Goal: Information Seeking & Learning: Learn about a topic

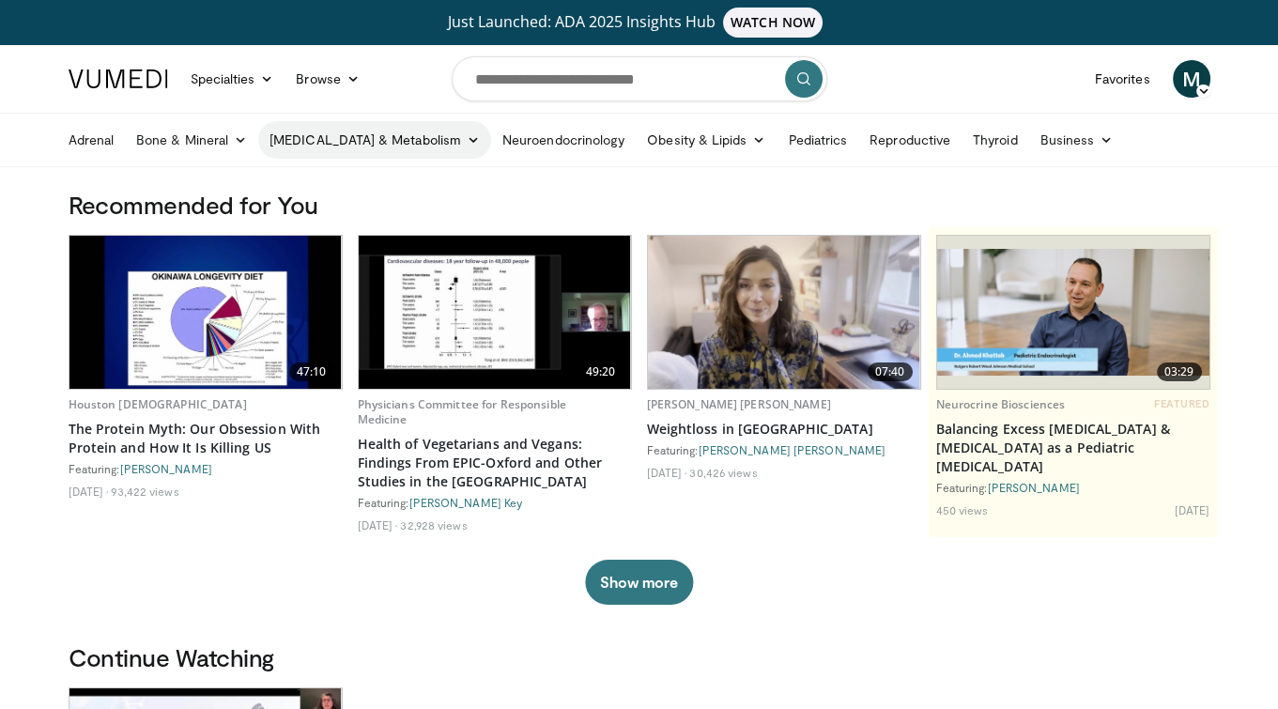
click at [333, 134] on link "[MEDICAL_DATA] & Metabolism" at bounding box center [374, 140] width 233 height 38
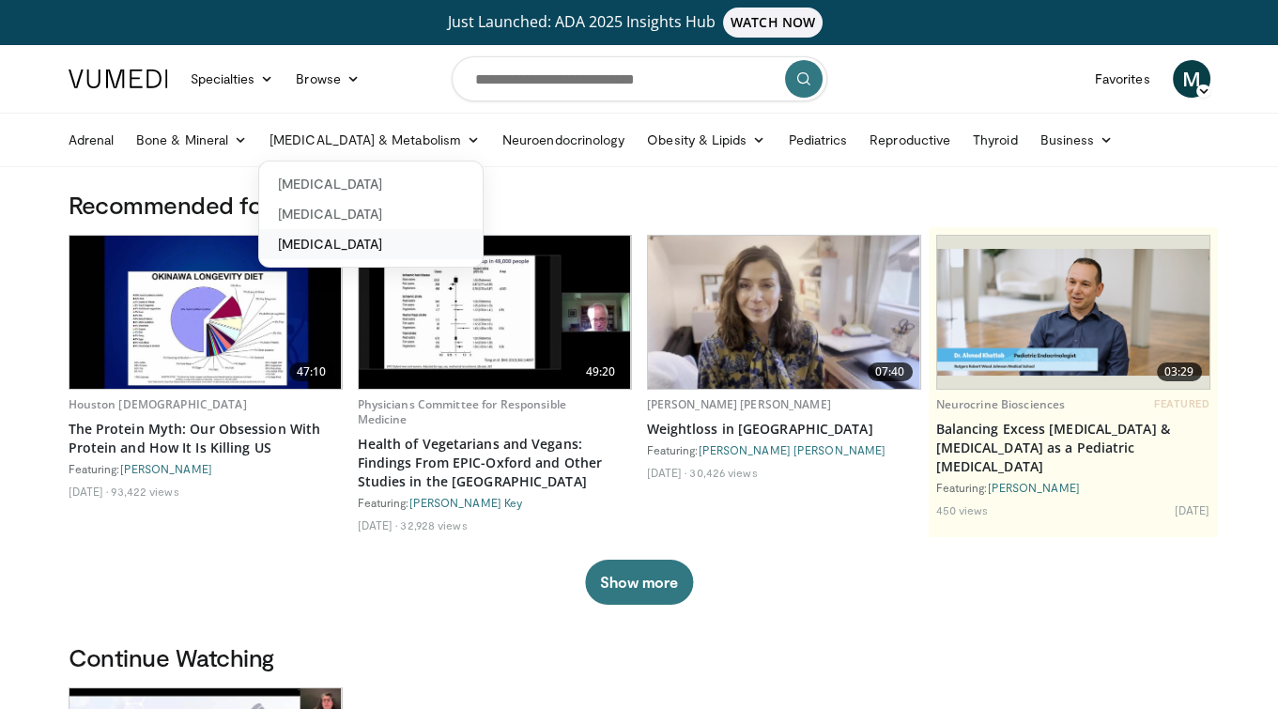
click at [345, 237] on link "[MEDICAL_DATA]" at bounding box center [370, 244] width 223 height 30
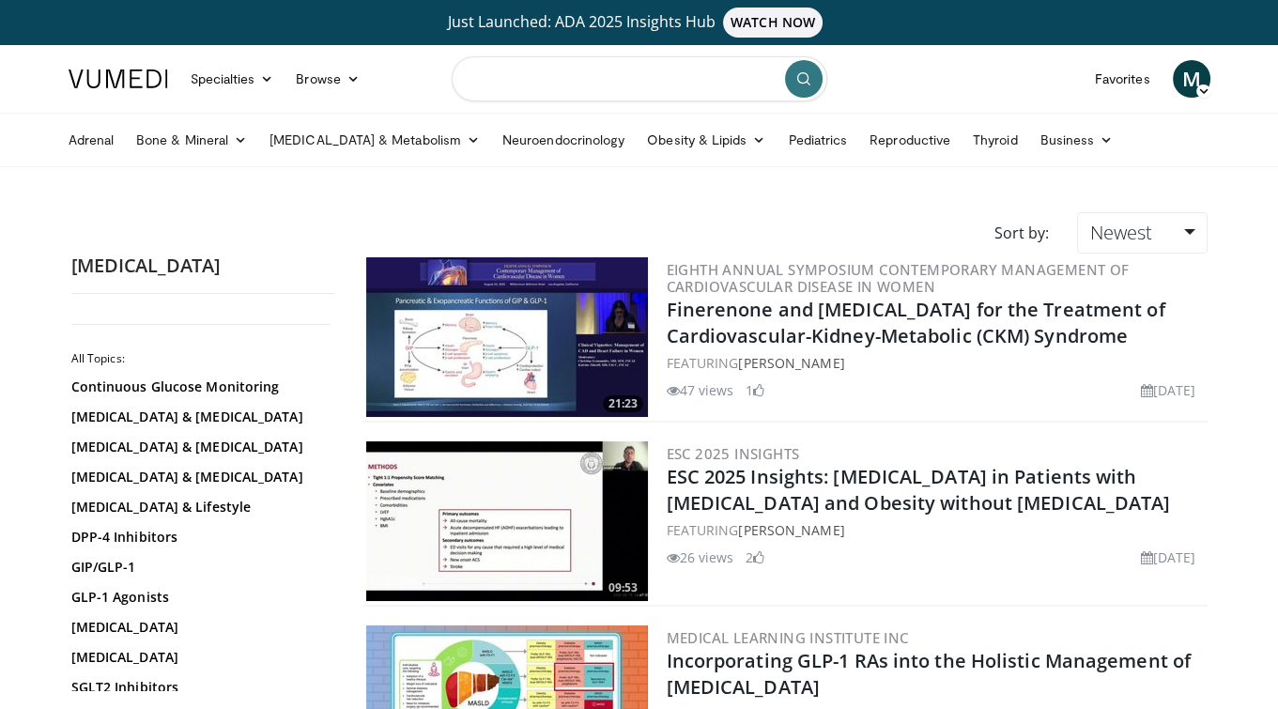
click at [527, 84] on input "Search topics, interventions" at bounding box center [639, 78] width 375 height 45
type input "**********"
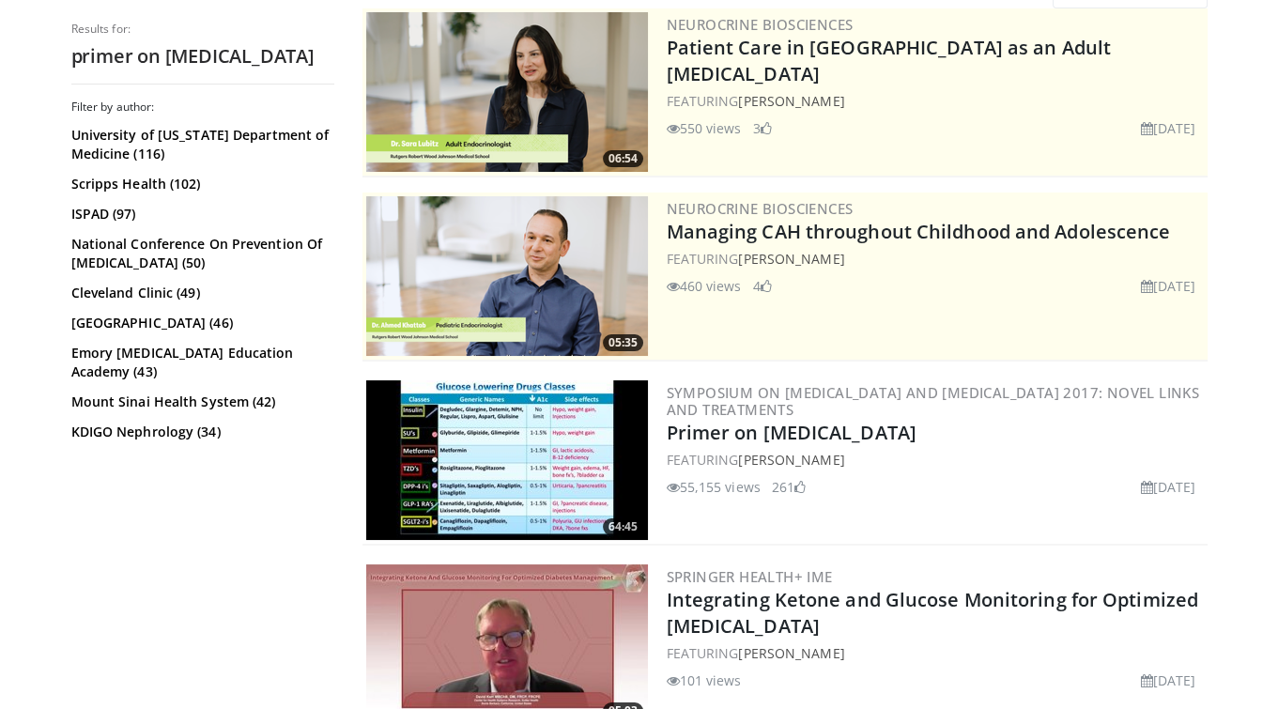
scroll to position [244, 0]
click at [521, 455] on img at bounding box center [507, 461] width 282 height 160
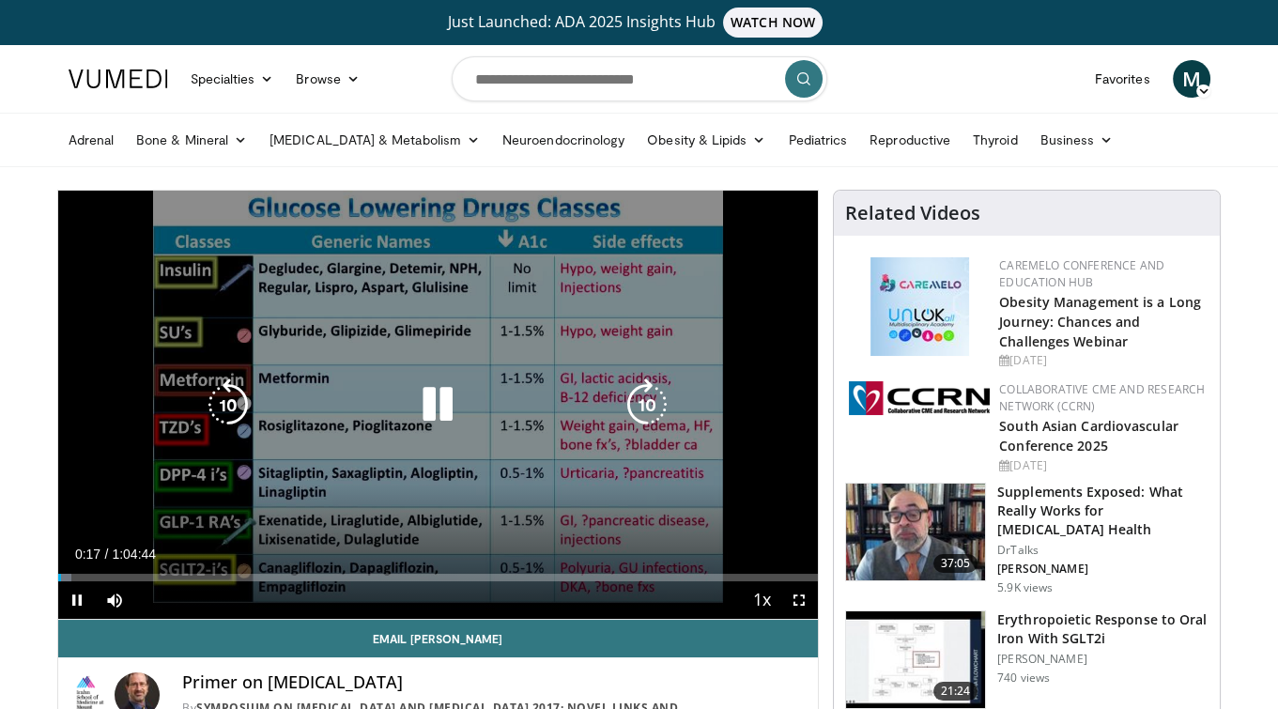
click at [254, 445] on div "10 seconds Tap to unmute" at bounding box center [438, 405] width 760 height 428
click at [631, 406] on icon "Video Player" at bounding box center [647, 404] width 53 height 53
drag, startPoint x: 195, startPoint y: 597, endPoint x: 221, endPoint y: 600, distance: 25.5
click at [221, 600] on div "Mute 100%" at bounding box center [161, 600] width 131 height 38
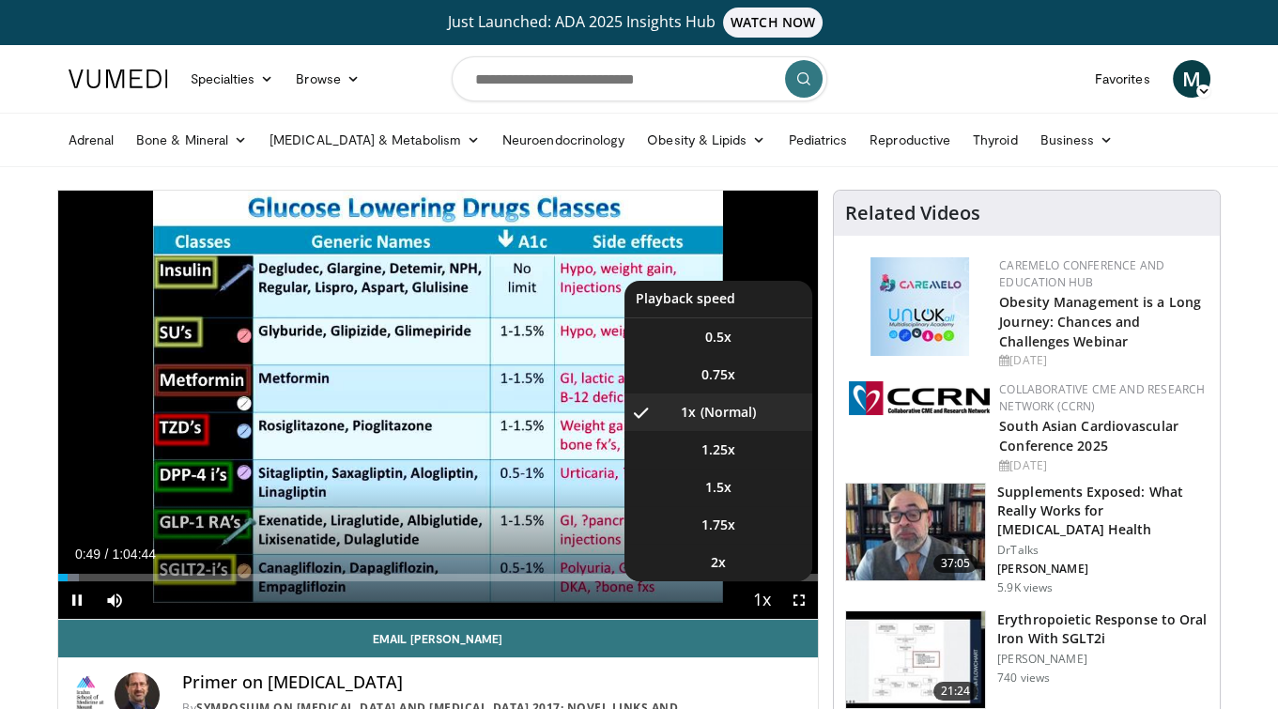
click at [762, 600] on span "Video Player" at bounding box center [761, 601] width 26 height 38
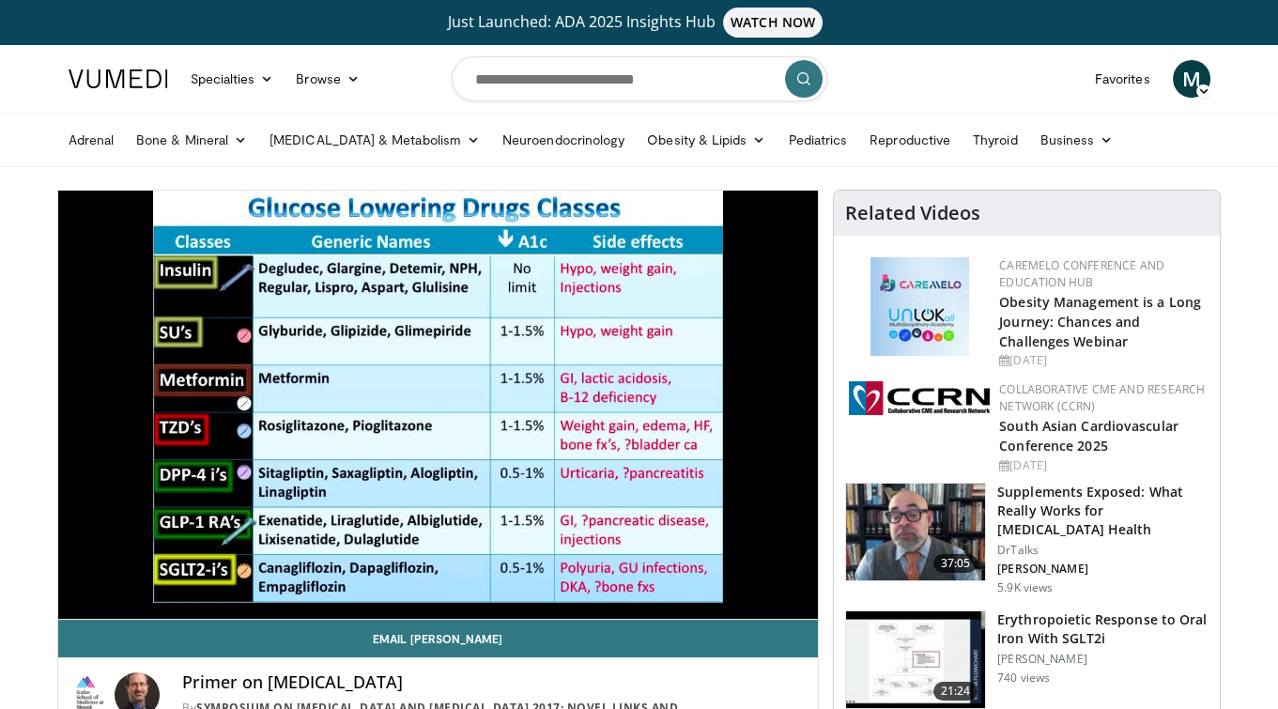
click at [762, 600] on div "10 seconds Tap to unmute" at bounding box center [438, 405] width 760 height 428
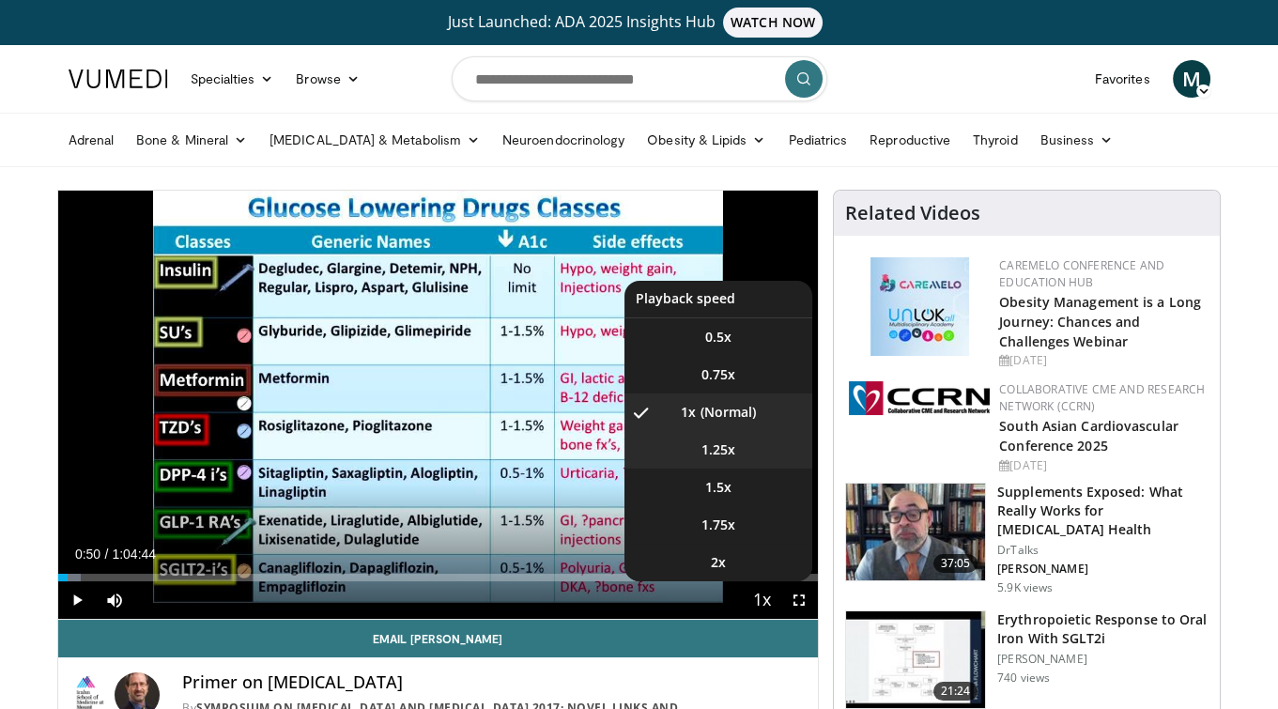
click at [713, 447] on span "1.25x" at bounding box center [718, 449] width 34 height 19
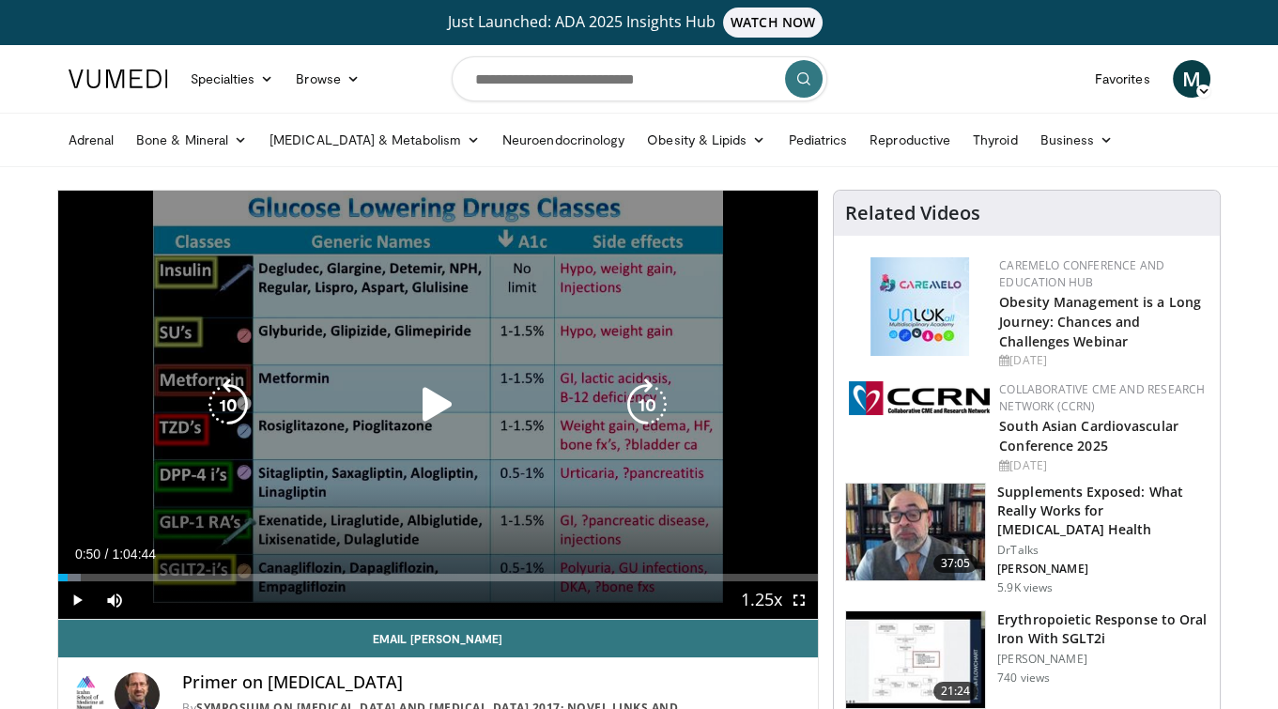
click at [449, 458] on div "10 seconds Tap to unmute" at bounding box center [438, 405] width 760 height 428
click at [222, 388] on icon "Video Player" at bounding box center [228, 404] width 53 height 53
click at [225, 394] on icon "Video Player" at bounding box center [228, 404] width 53 height 53
click at [235, 402] on icon "Video Player" at bounding box center [228, 404] width 53 height 53
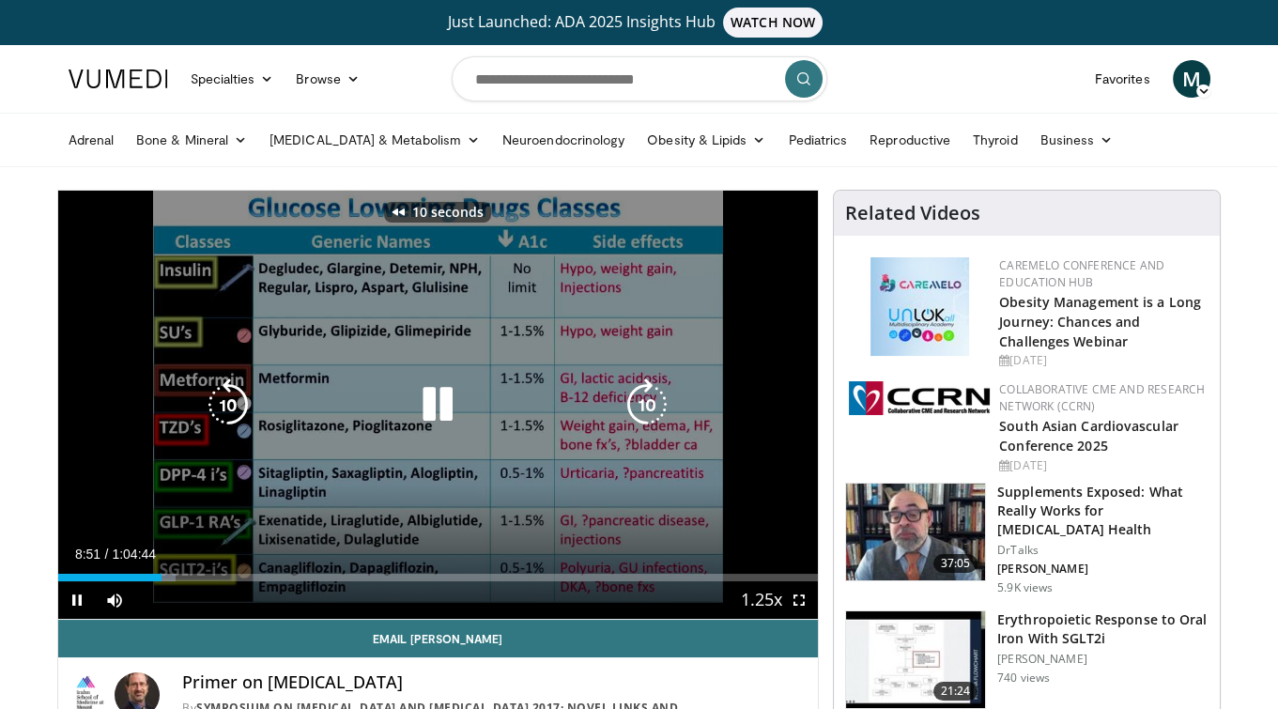
click at [243, 416] on icon "Video Player" at bounding box center [228, 404] width 53 height 53
click at [451, 393] on icon "Video Player" at bounding box center [437, 404] width 53 height 53
click at [208, 402] on icon "Video Player" at bounding box center [228, 404] width 53 height 53
click at [431, 400] on icon "Video Player" at bounding box center [437, 404] width 53 height 53
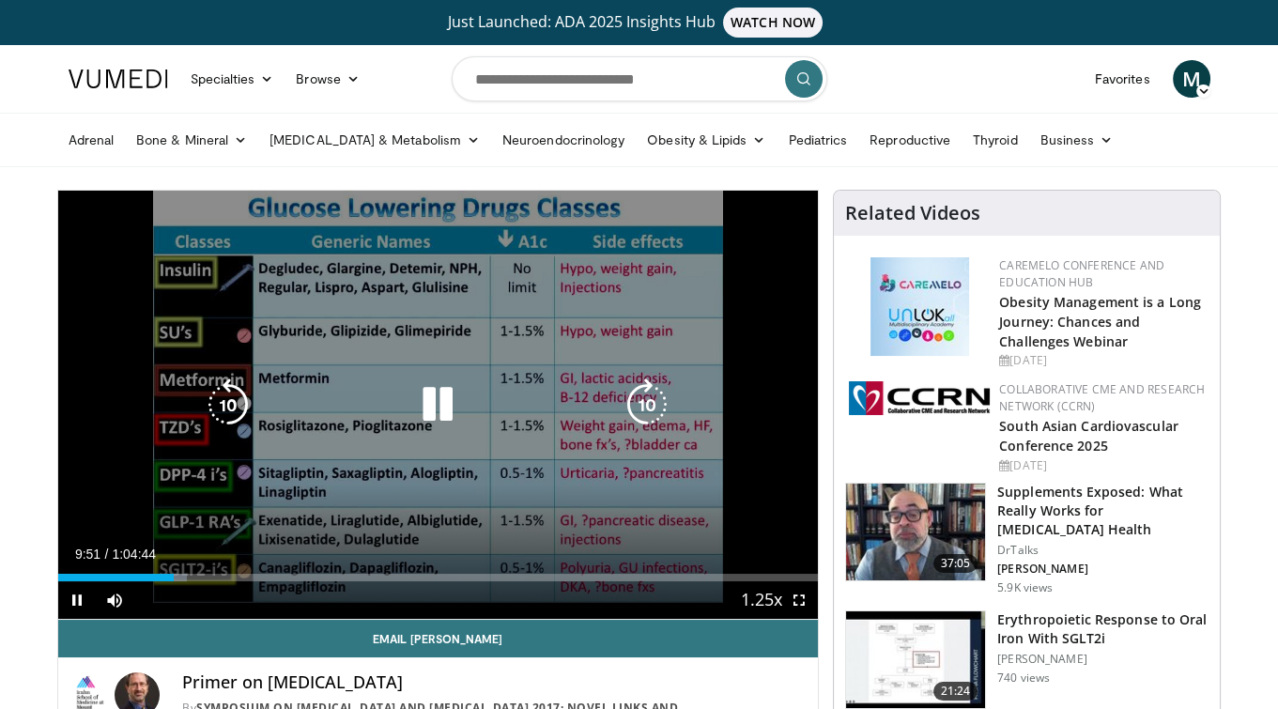
click at [228, 412] on icon "Video Player" at bounding box center [228, 404] width 53 height 53
click at [210, 401] on icon "Video Player" at bounding box center [228, 404] width 53 height 53
click at [442, 400] on icon "Video Player" at bounding box center [437, 404] width 53 height 53
click at [450, 411] on icon "Video Player" at bounding box center [437, 404] width 53 height 53
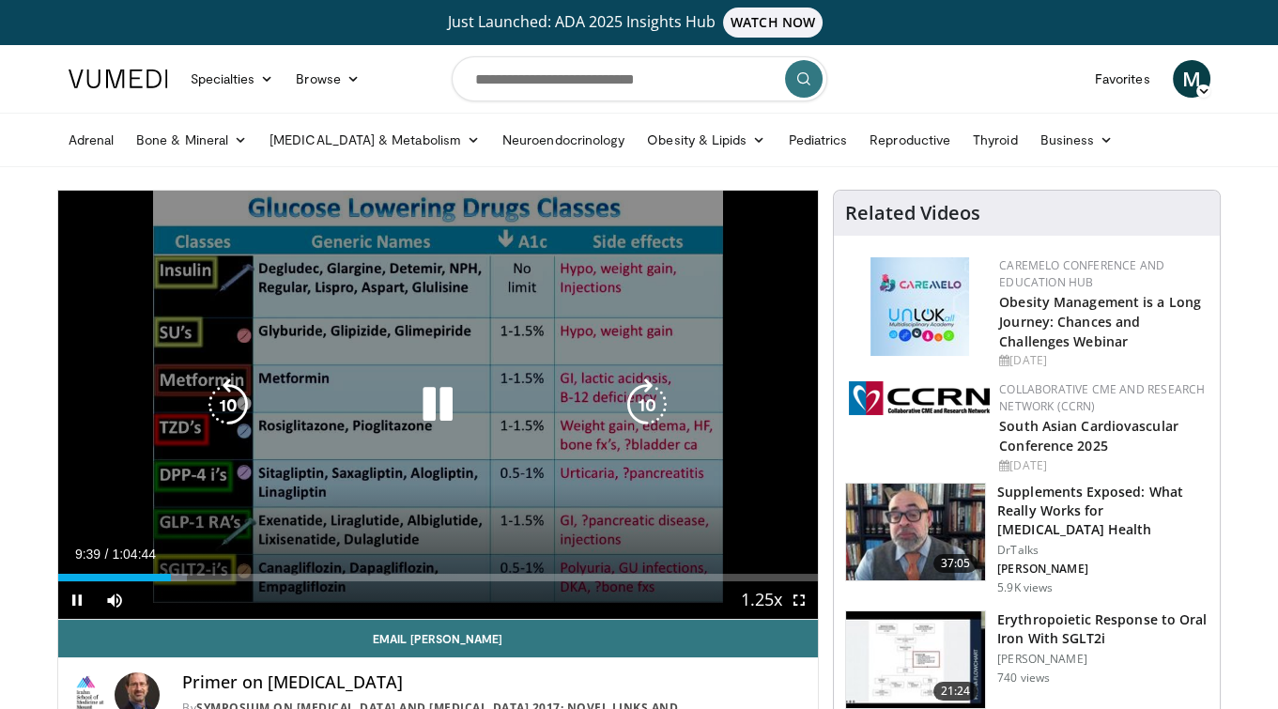
click at [243, 411] on icon "Video Player" at bounding box center [228, 404] width 53 height 53
click at [240, 409] on icon "Video Player" at bounding box center [228, 404] width 53 height 53
click at [450, 416] on icon "Video Player" at bounding box center [437, 404] width 53 height 53
click at [428, 387] on icon "Video Player" at bounding box center [437, 404] width 53 height 53
click at [449, 412] on icon "Video Player" at bounding box center [437, 404] width 53 height 53
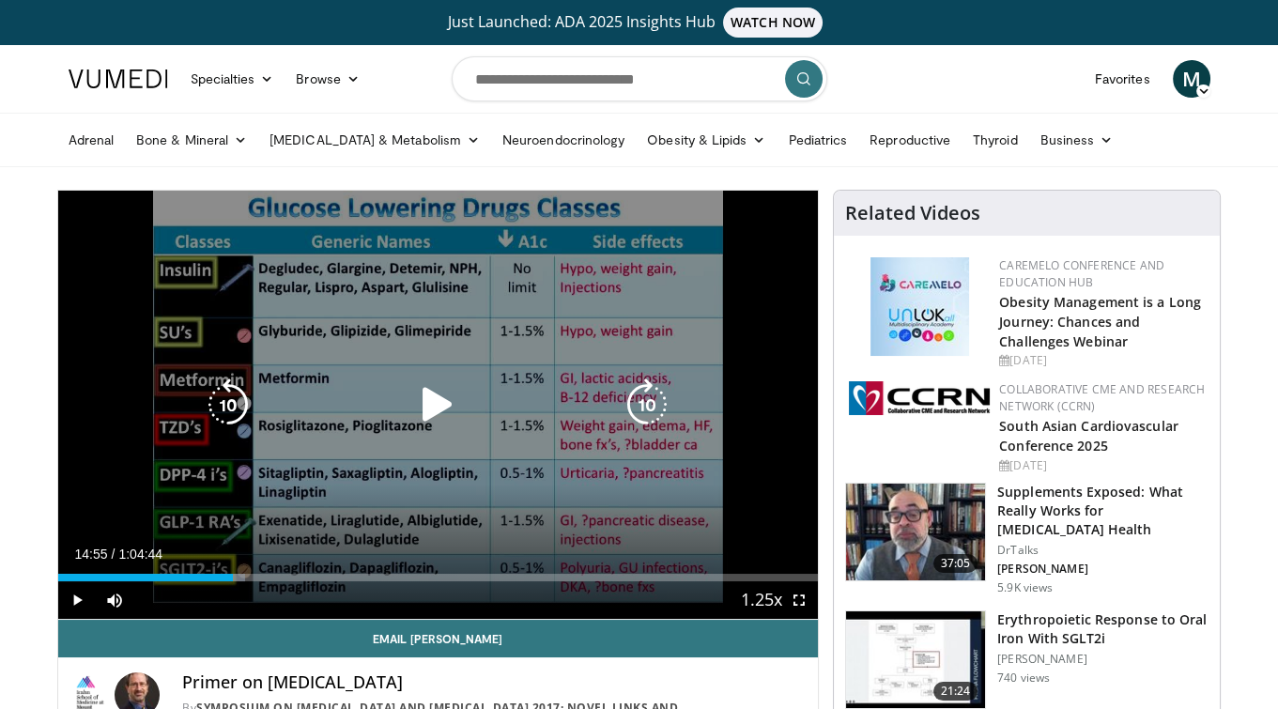
click at [427, 394] on icon "Video Player" at bounding box center [437, 404] width 53 height 53
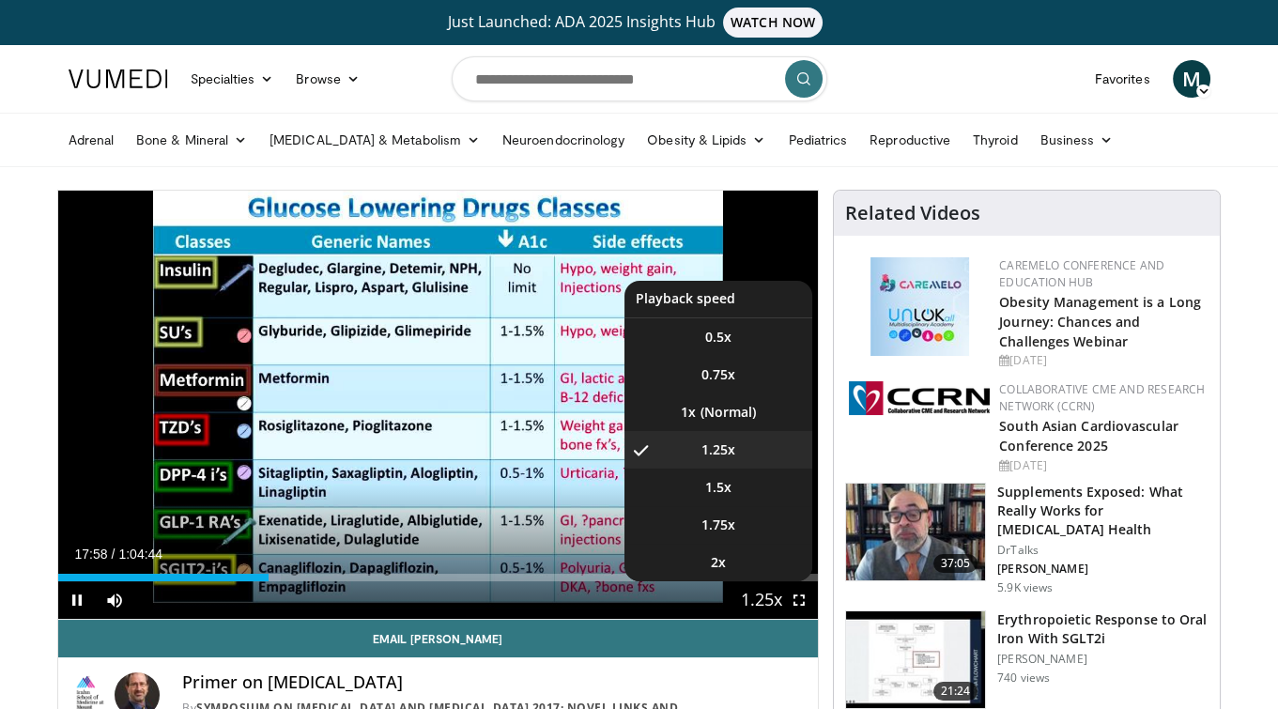
click at [751, 589] on span "Video Player" at bounding box center [761, 601] width 26 height 38
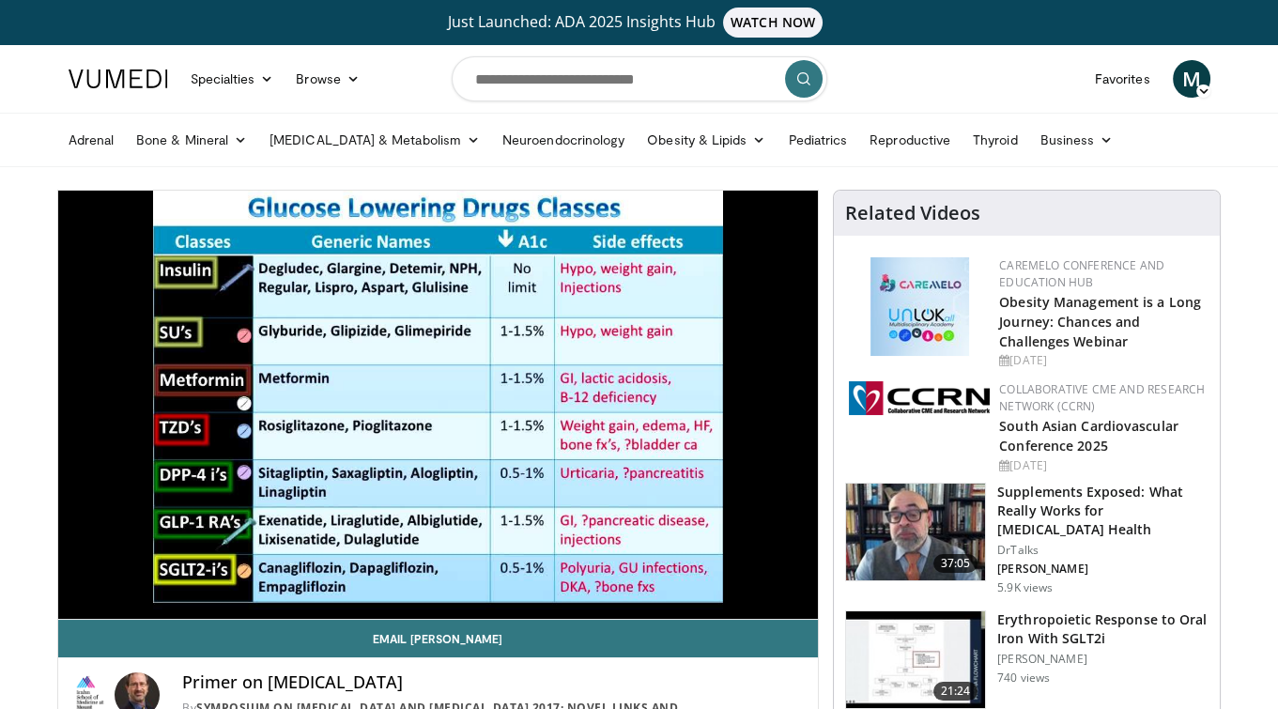
click at [751, 589] on div "10 seconds Tap to unmute" at bounding box center [438, 405] width 760 height 428
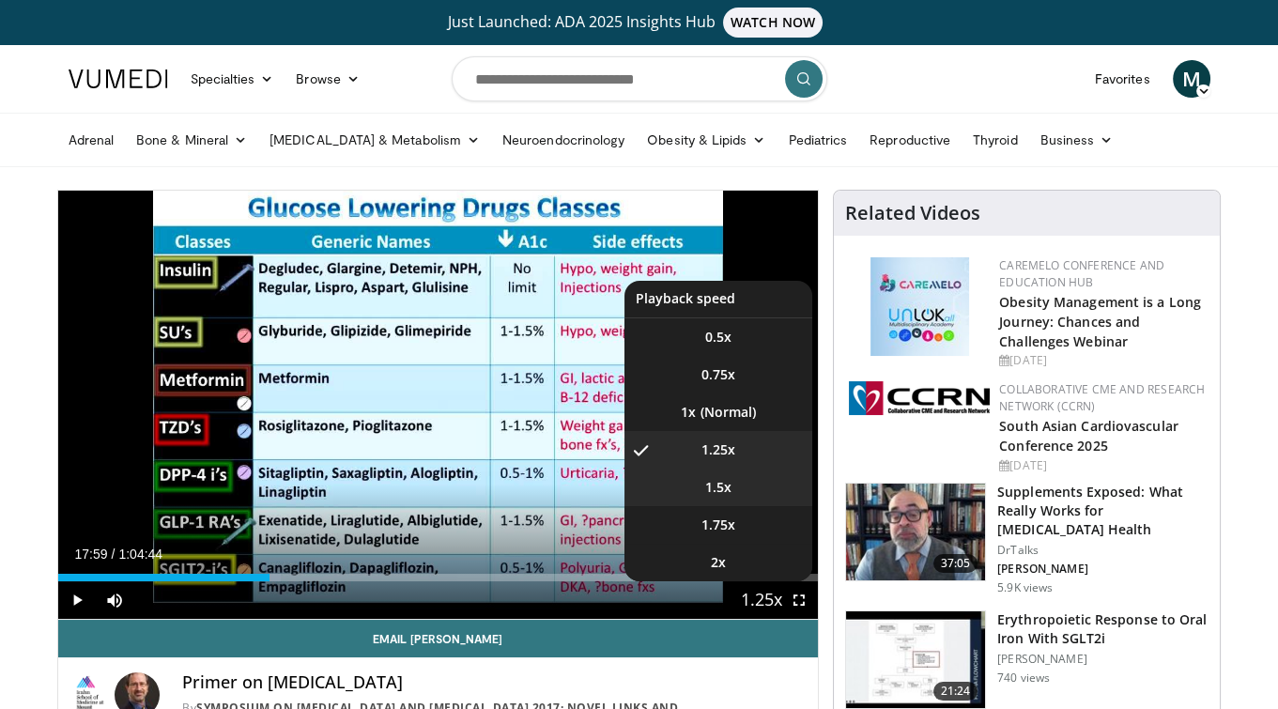
click at [738, 479] on li "1.5x" at bounding box center [718, 487] width 188 height 38
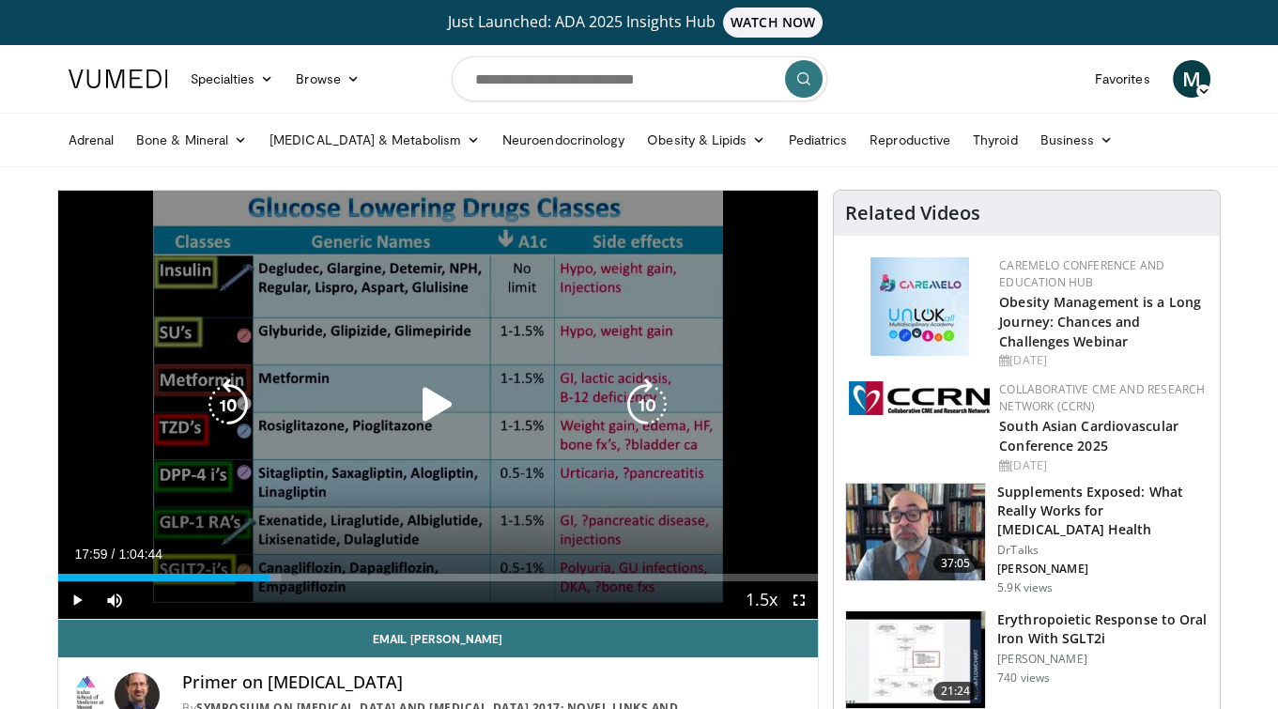
click at [441, 417] on icon "Video Player" at bounding box center [437, 404] width 53 height 53
click at [240, 408] on icon "Video Player" at bounding box center [228, 404] width 53 height 53
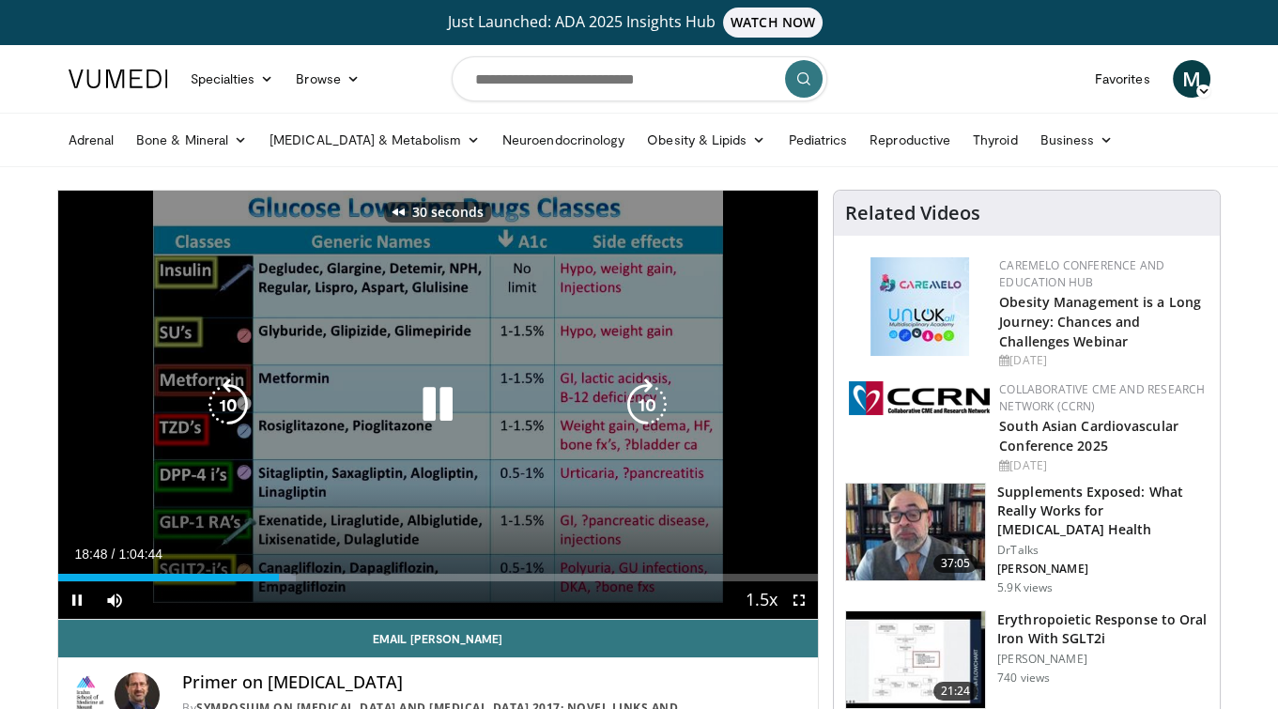
click at [240, 408] on icon "Video Player" at bounding box center [228, 404] width 53 height 53
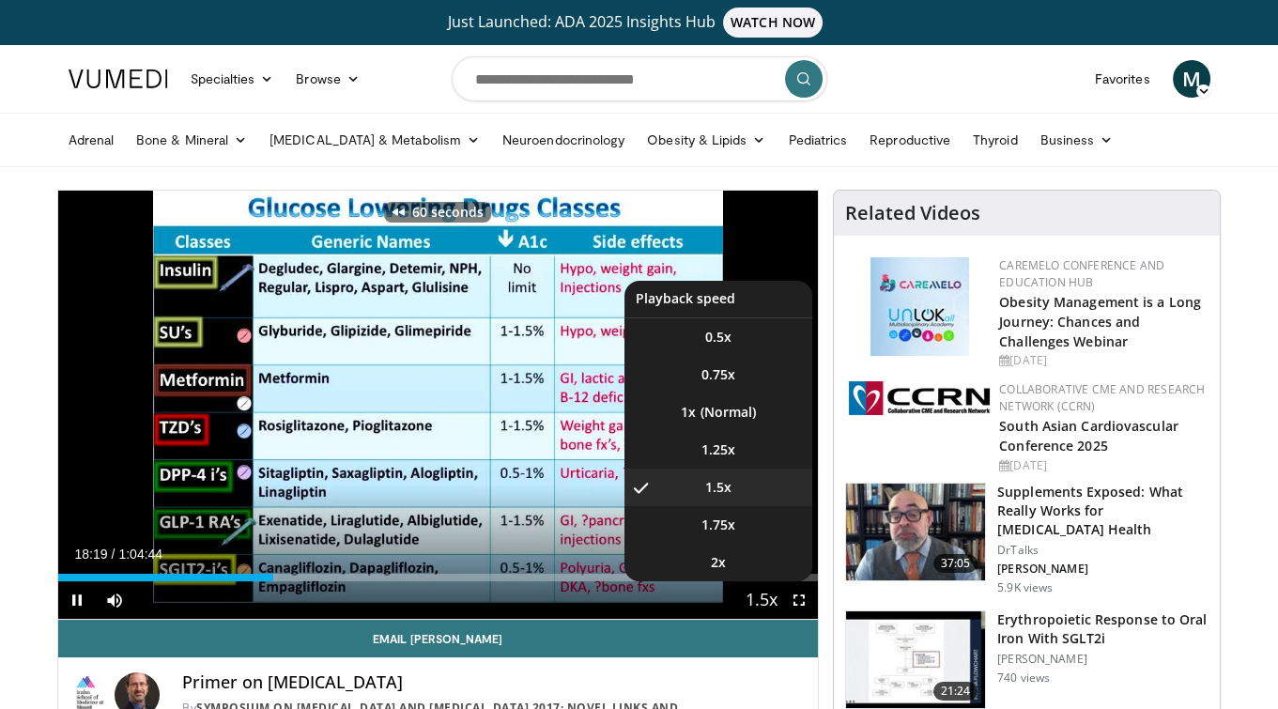
click at [746, 594] on button "Playback Rate" at bounding box center [762, 600] width 38 height 38
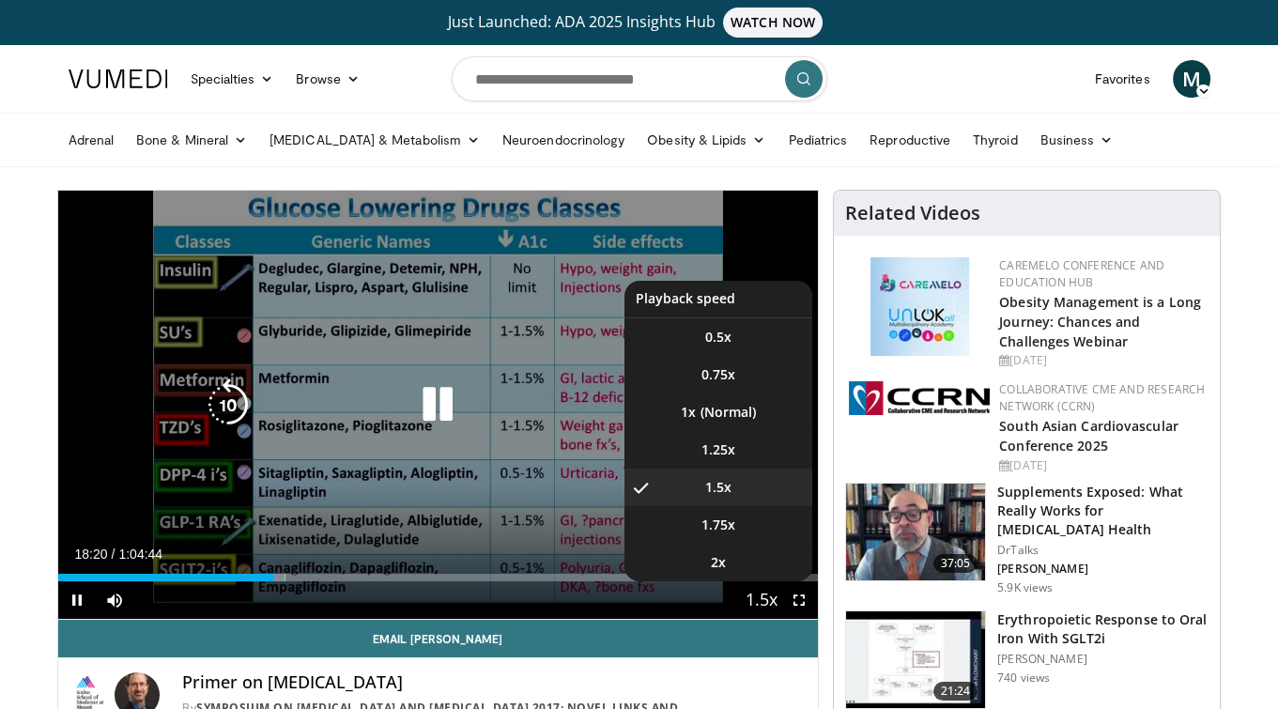
click at [743, 594] on button "Playback Rate" at bounding box center [762, 600] width 38 height 38
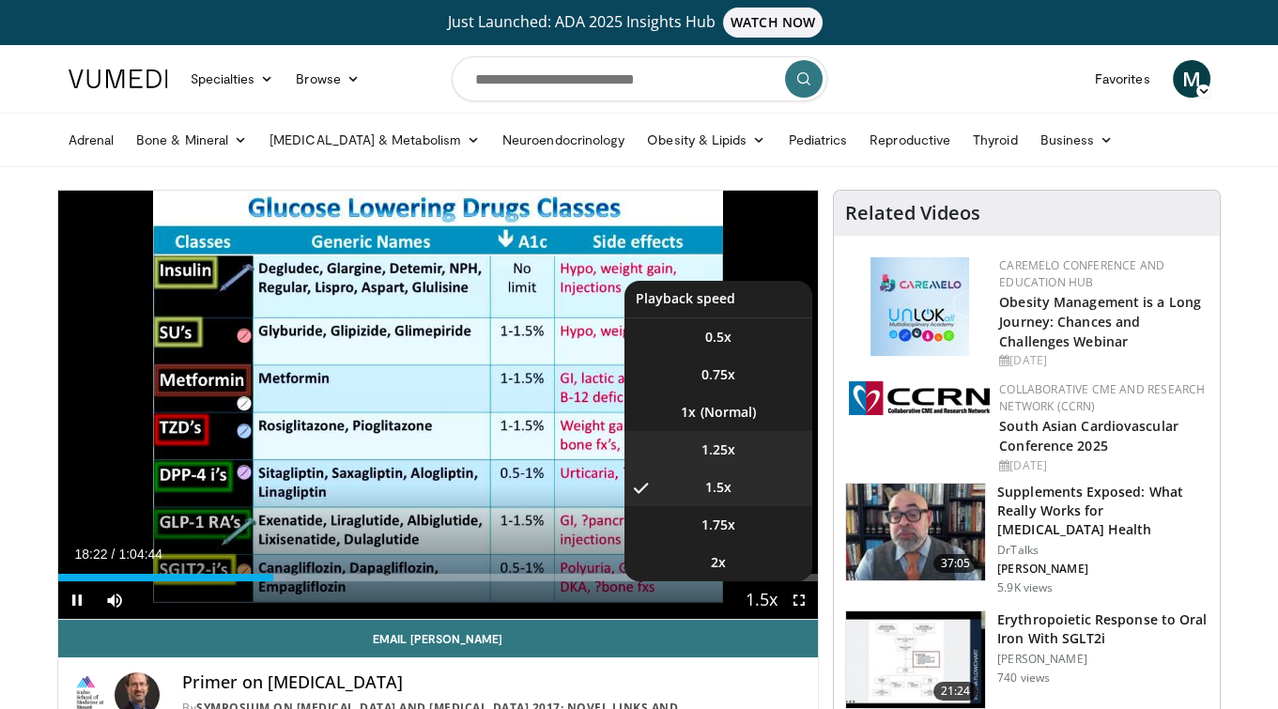
click at [727, 452] on span "1.25x" at bounding box center [718, 449] width 34 height 19
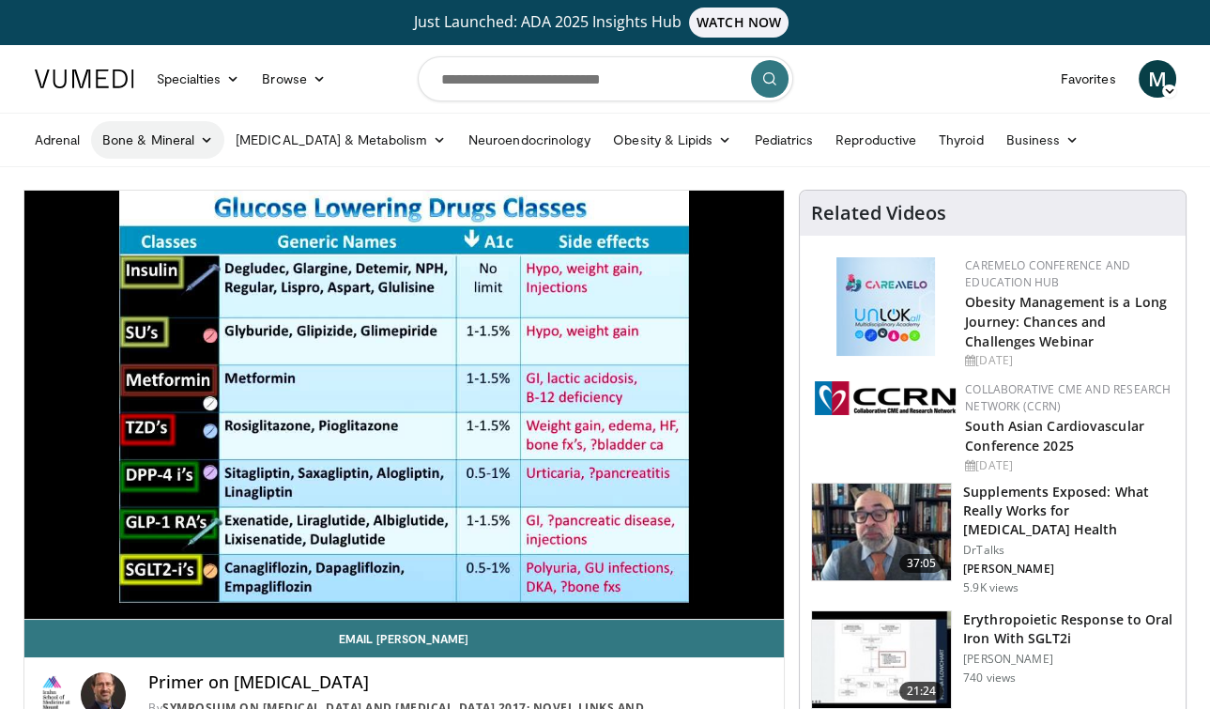
click at [213, 133] on link "Bone & Mineral" at bounding box center [157, 140] width 133 height 38
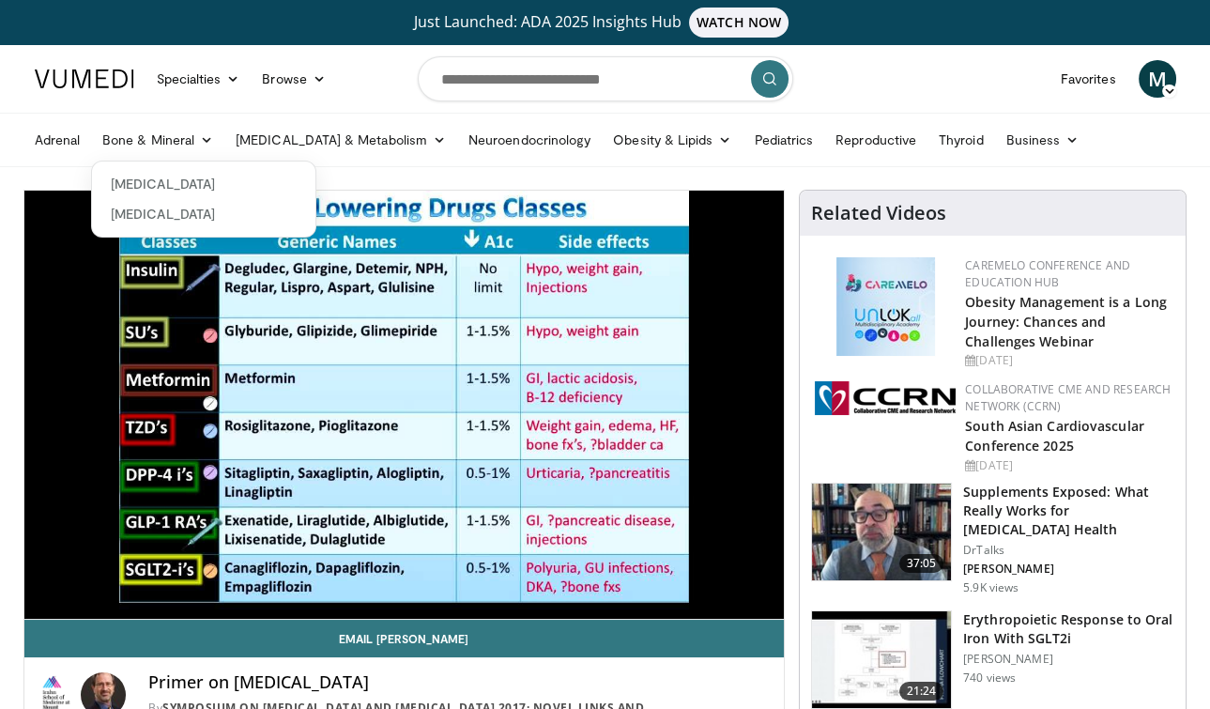
click at [367, 95] on nav "Specialties Adult & Family Medicine Allergy, [MEDICAL_DATA], Immunology Anesthe…" at bounding box center [605, 79] width 1164 height 68
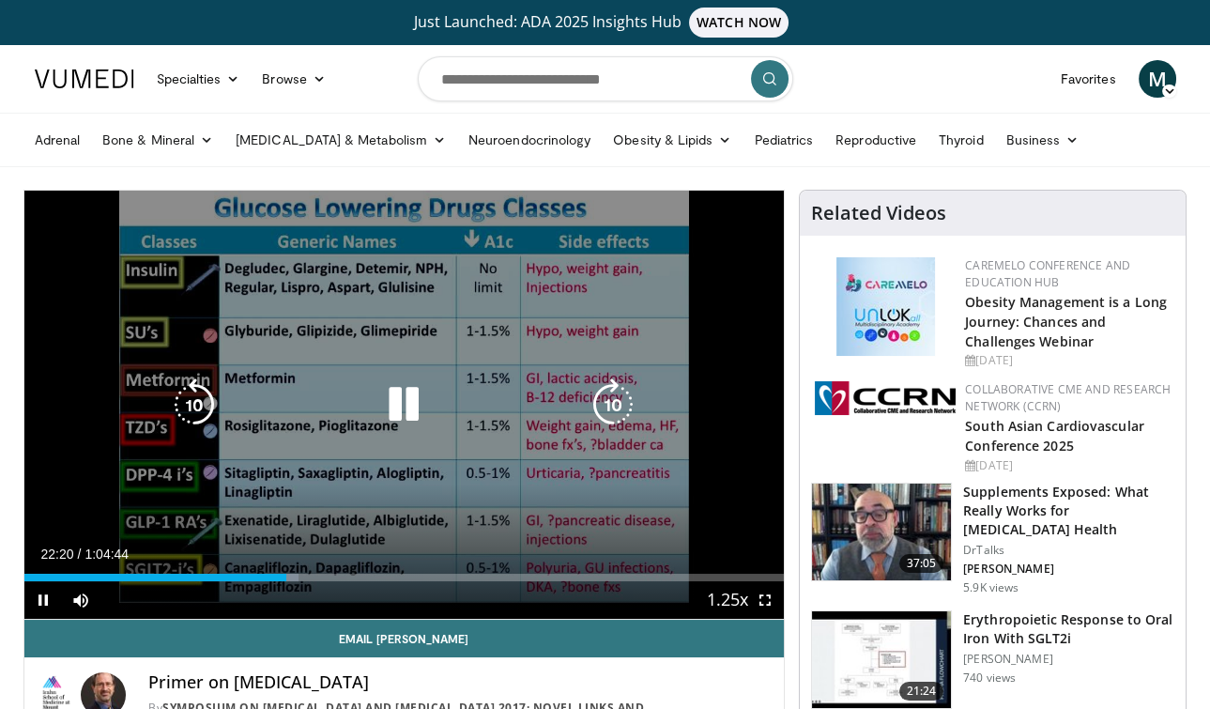
click at [198, 370] on div "60 seconds Tap to unmute" at bounding box center [404, 405] width 760 height 428
click at [388, 391] on icon "Video Player" at bounding box center [403, 404] width 53 height 53
click at [193, 390] on icon "Video Player" at bounding box center [194, 404] width 53 height 53
click at [405, 403] on icon "Video Player" at bounding box center [403, 404] width 53 height 53
click at [406, 389] on icon "Video Player" at bounding box center [403, 404] width 53 height 53
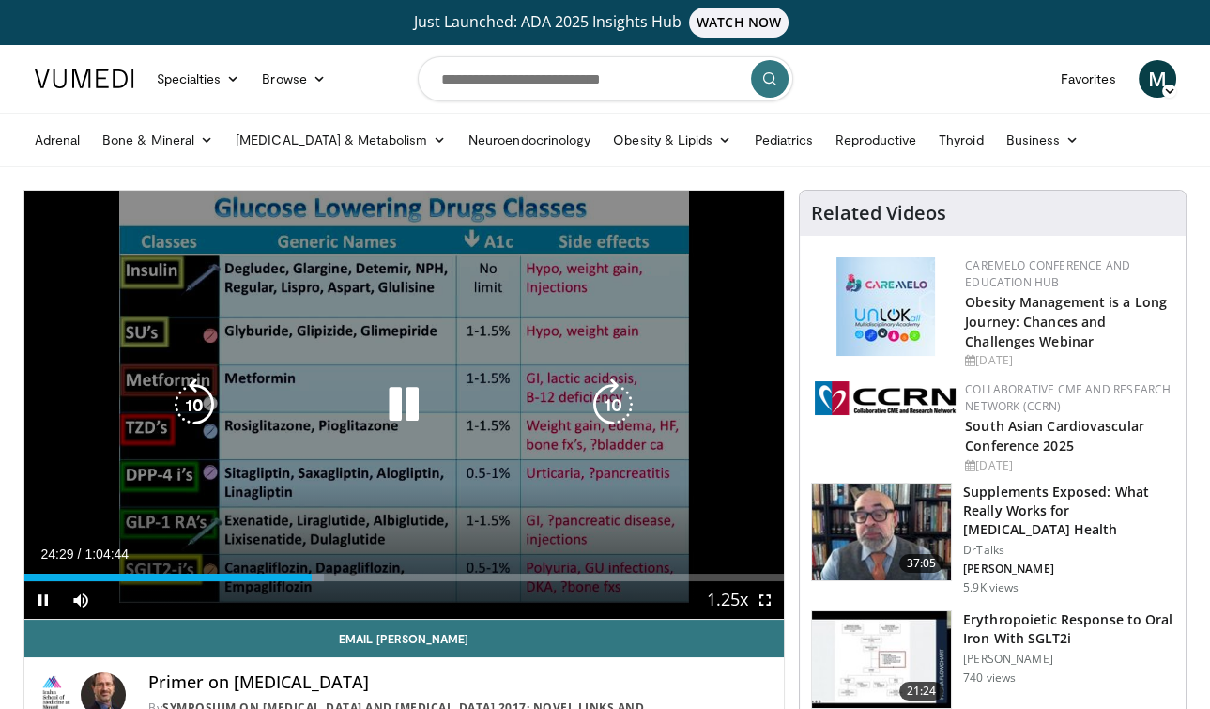
click at [416, 394] on icon "Video Player" at bounding box center [403, 404] width 53 height 53
click at [414, 412] on icon "Video Player" at bounding box center [403, 404] width 53 height 53
click at [183, 408] on icon "Video Player" at bounding box center [194, 404] width 53 height 53
click at [434, 392] on div "Video Player" at bounding box center [404, 405] width 456 height 38
click at [406, 392] on icon "Video Player" at bounding box center [403, 404] width 53 height 53
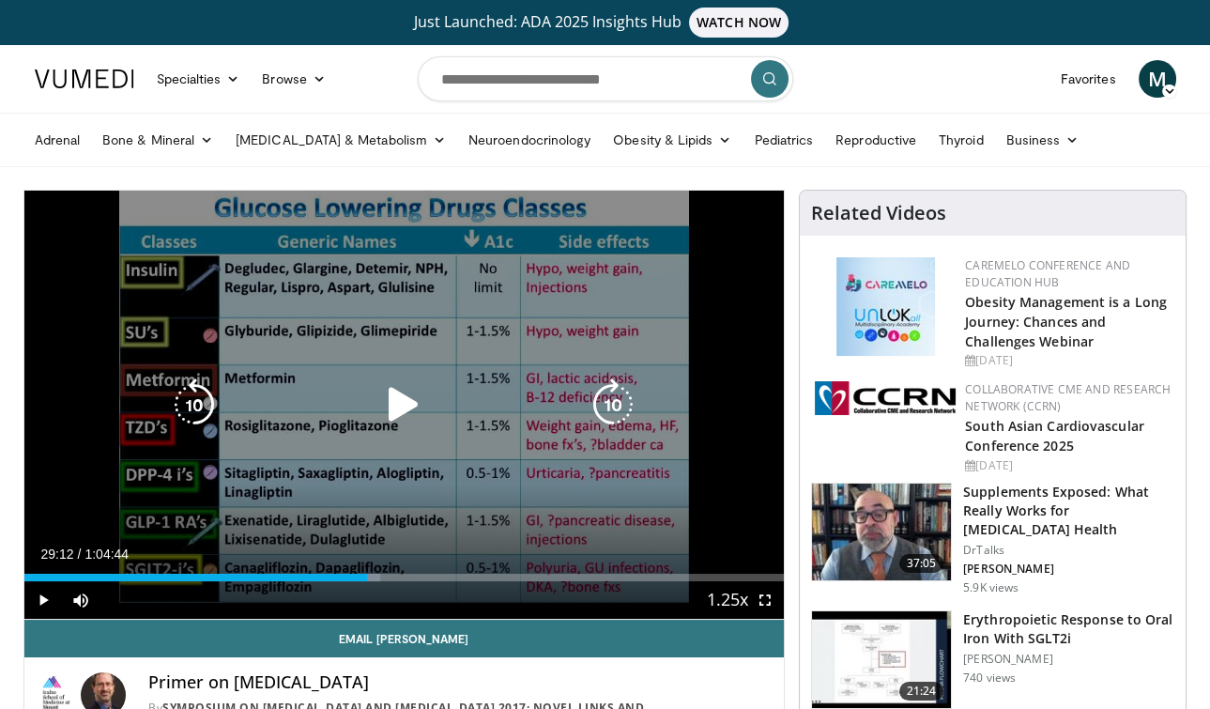
click at [406, 394] on icon "Video Player" at bounding box center [403, 404] width 53 height 53
click at [415, 399] on icon "Video Player" at bounding box center [403, 404] width 53 height 53
click at [383, 391] on icon "Video Player" at bounding box center [403, 404] width 53 height 53
click at [362, 403] on div "Video Player" at bounding box center [404, 405] width 456 height 38
click at [396, 394] on icon "Video Player" at bounding box center [403, 404] width 53 height 53
